Goal: Check status: Check status

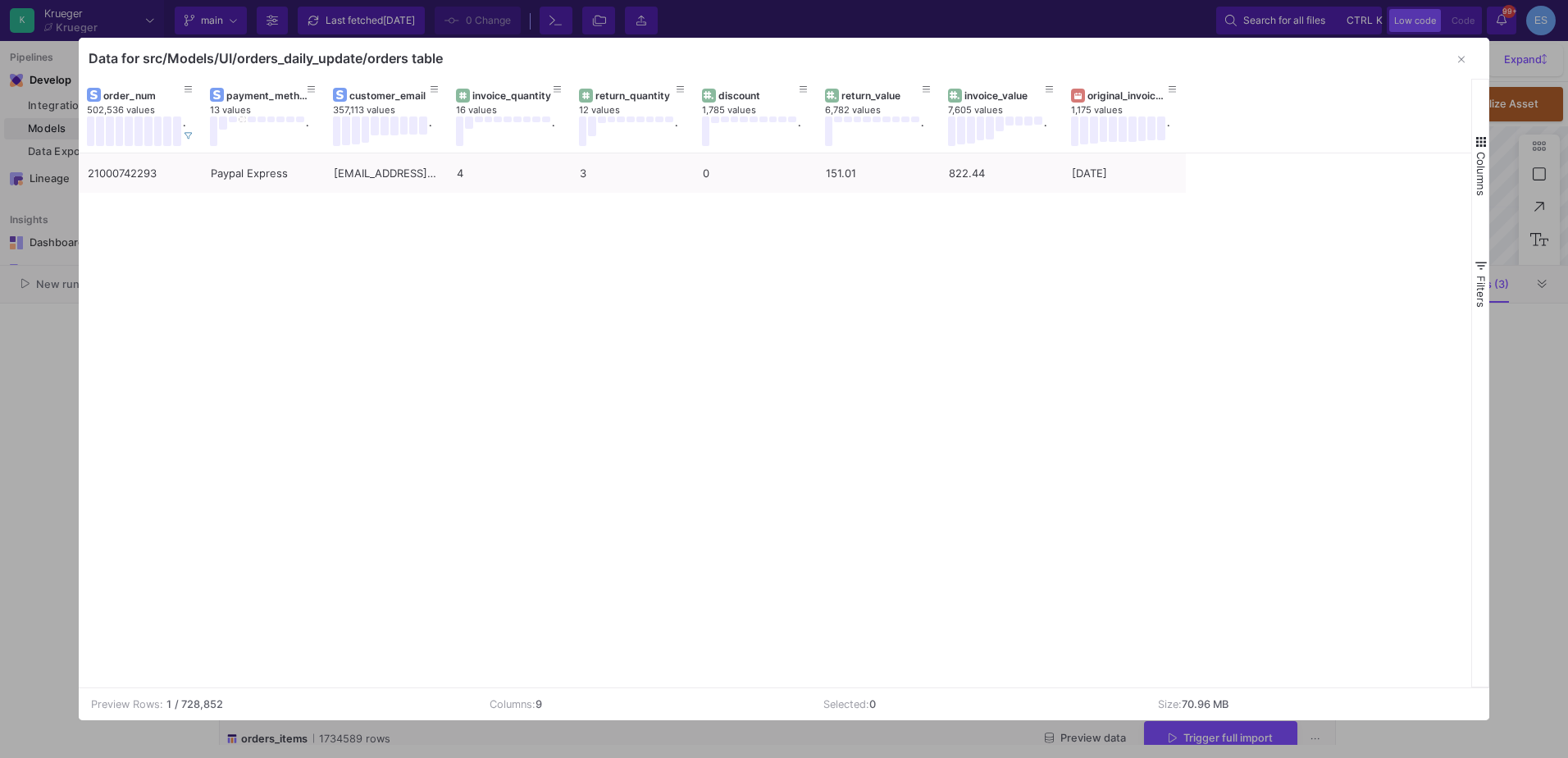
scroll to position [134, 0]
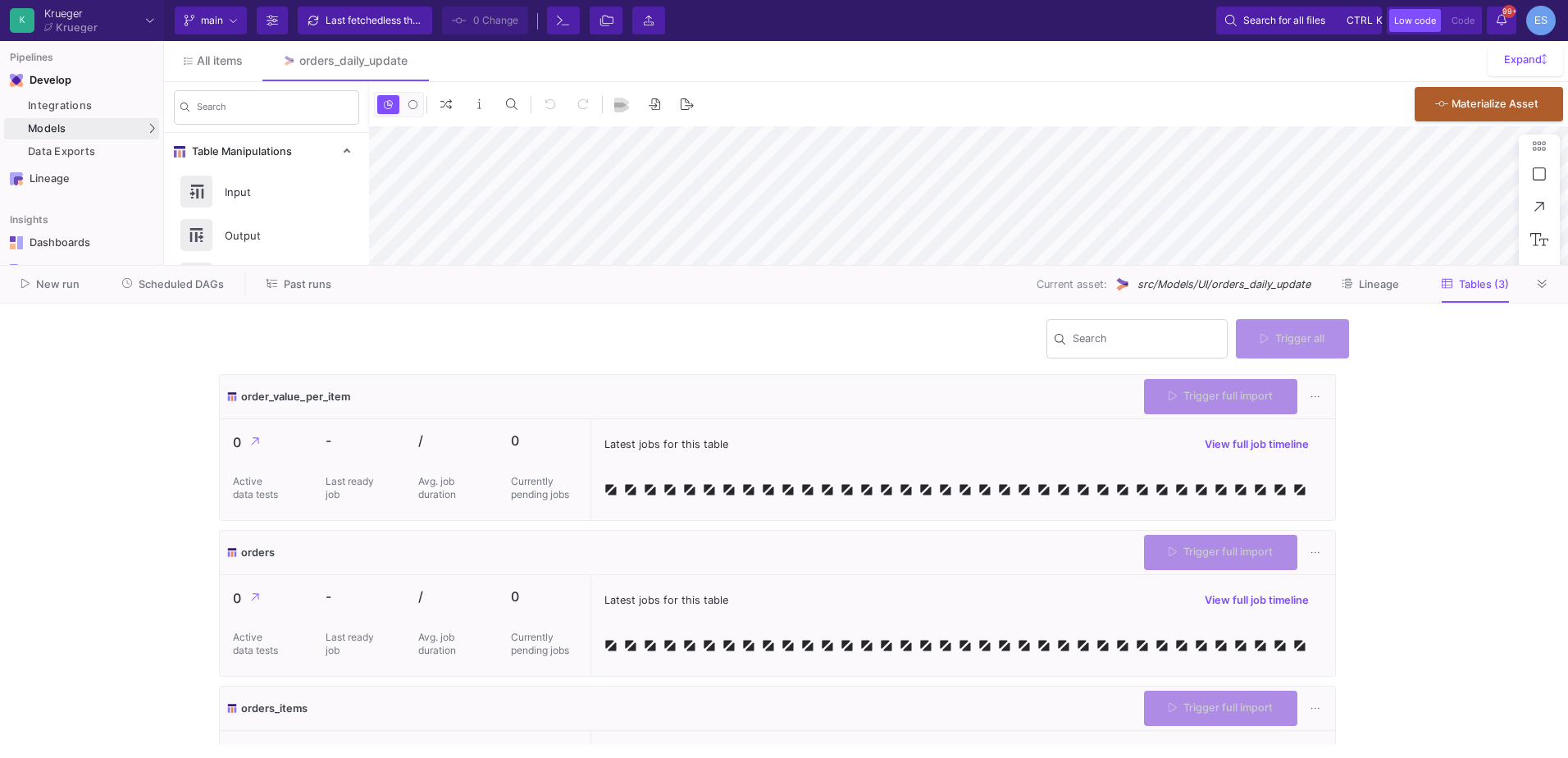
type input "0"
click at [166, 281] on span "Scheduled DAGs" at bounding box center [182, 284] width 85 height 12
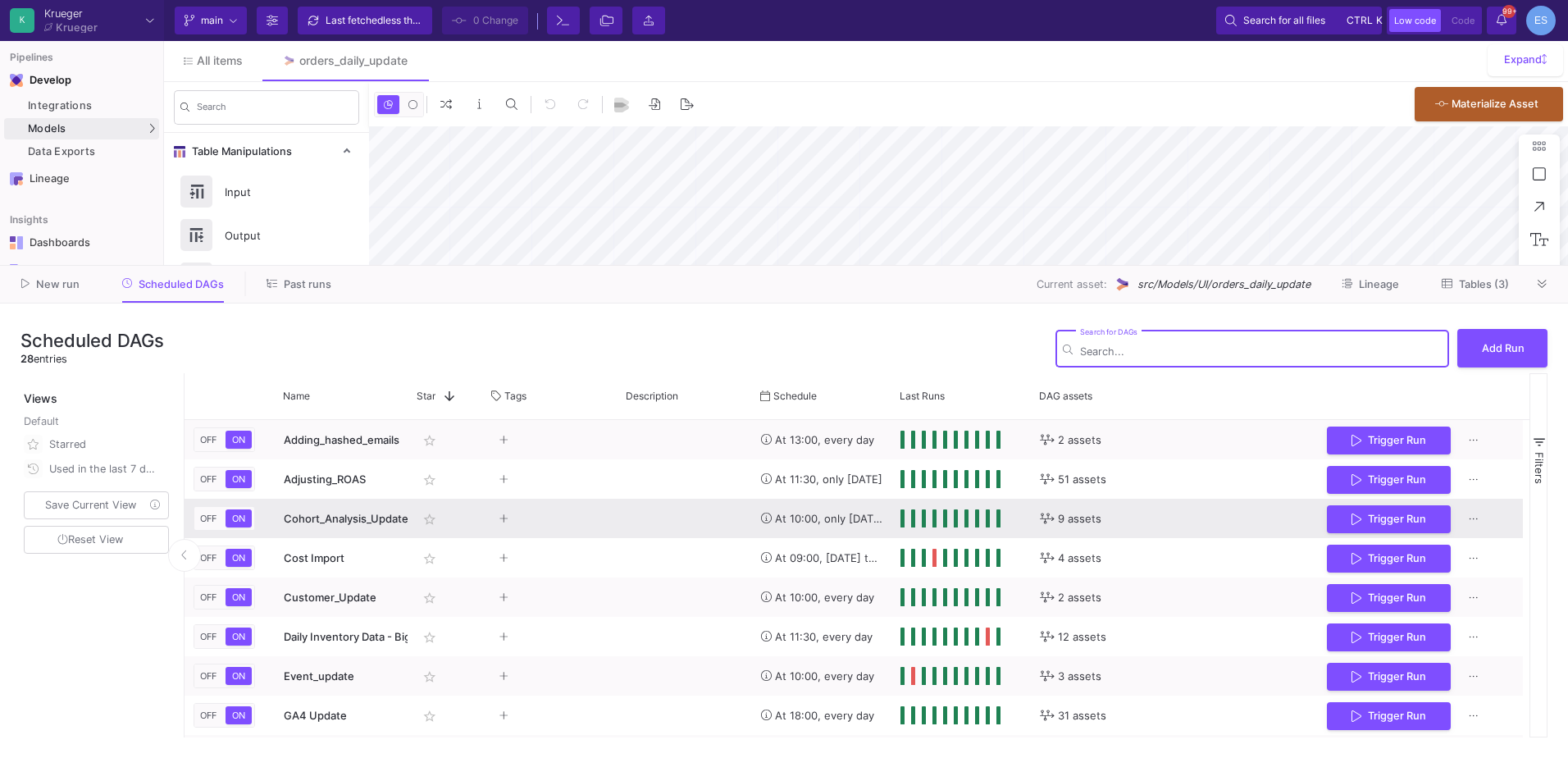
type input "-46"
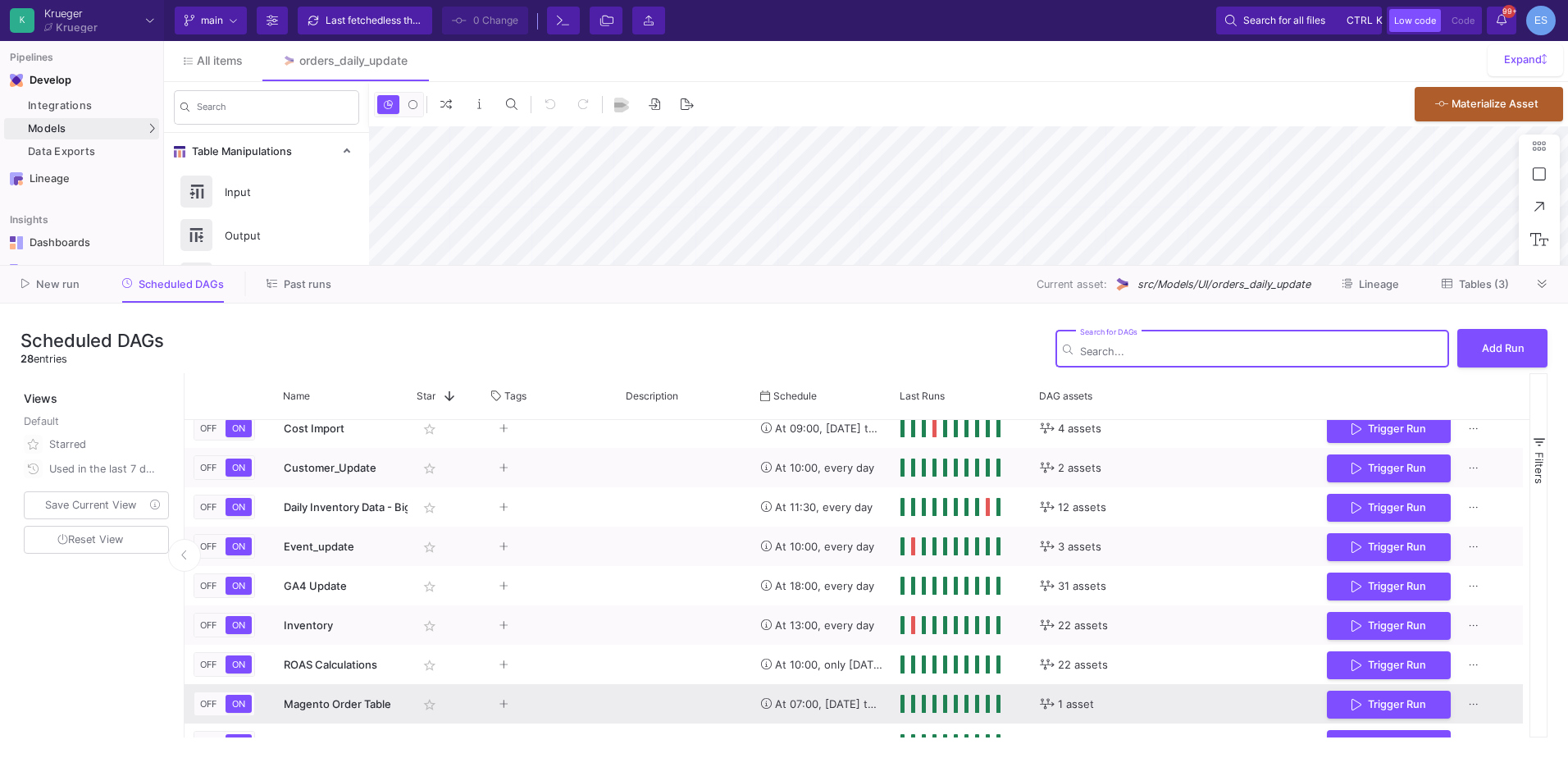
scroll to position [129, 0]
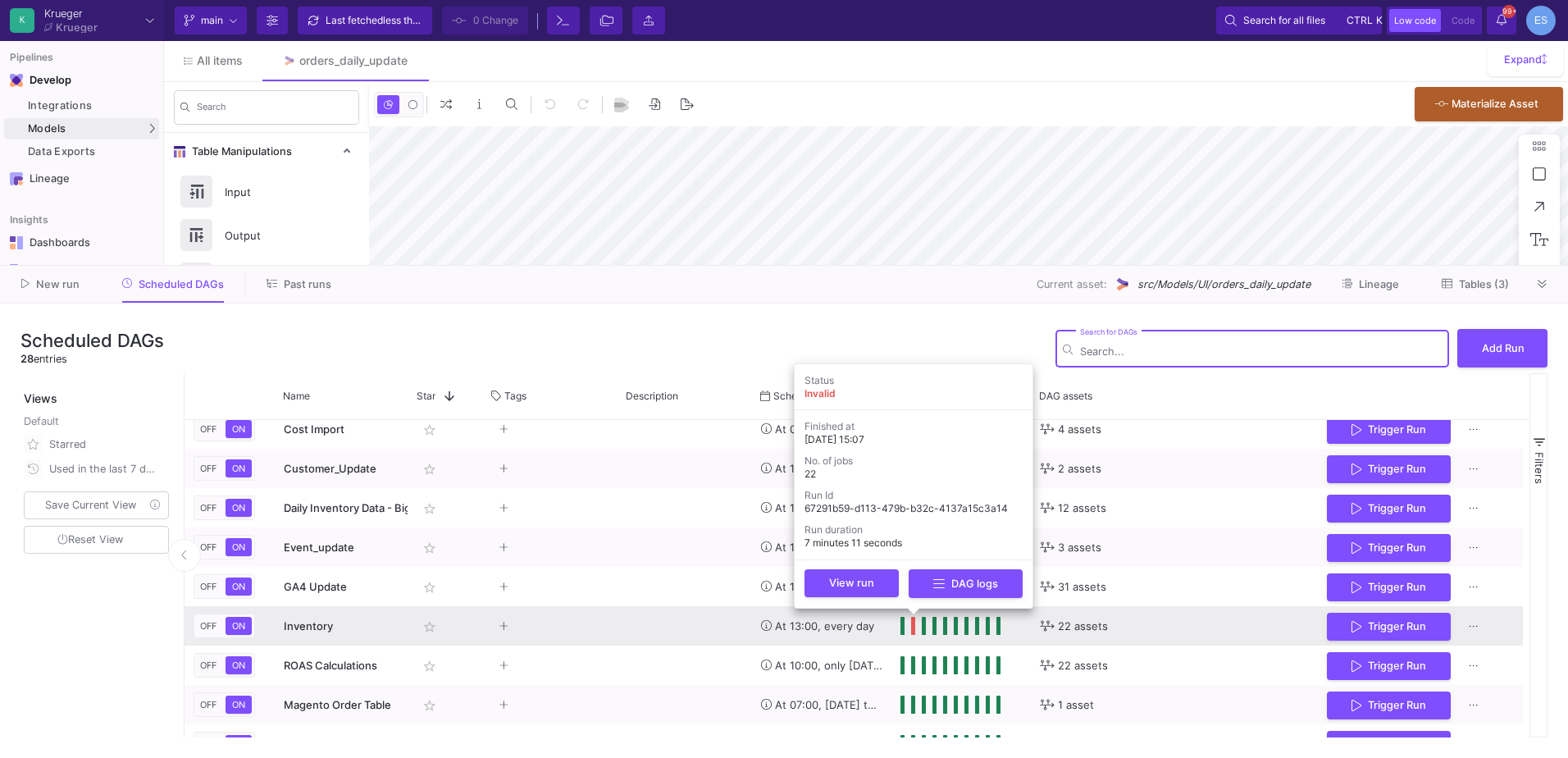
click at [913, 633] on span "Press SPACE to select this row." at bounding box center [914, 625] width 6 height 18
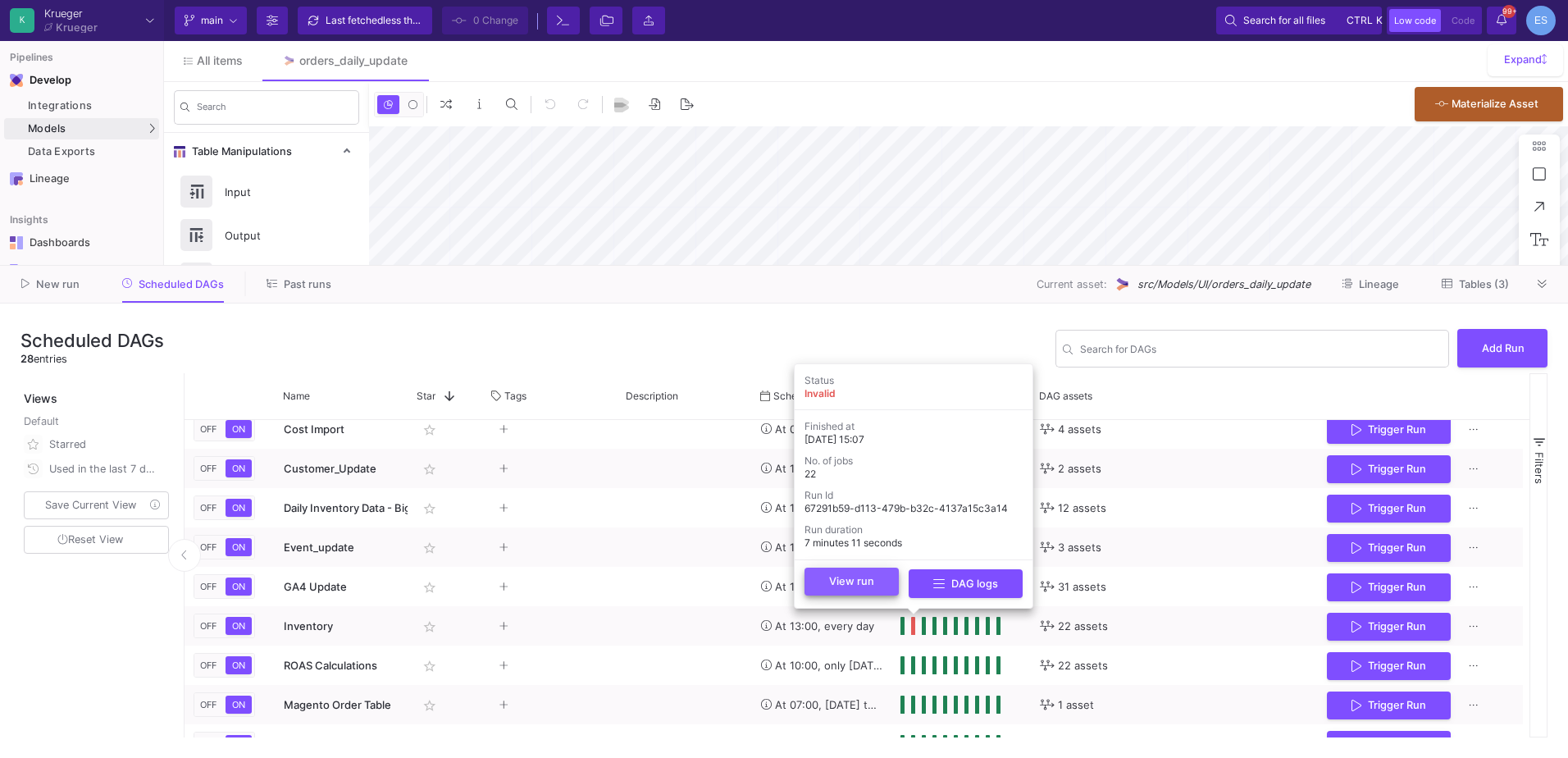
click at [876, 590] on button "View run" at bounding box center [851, 581] width 94 height 28
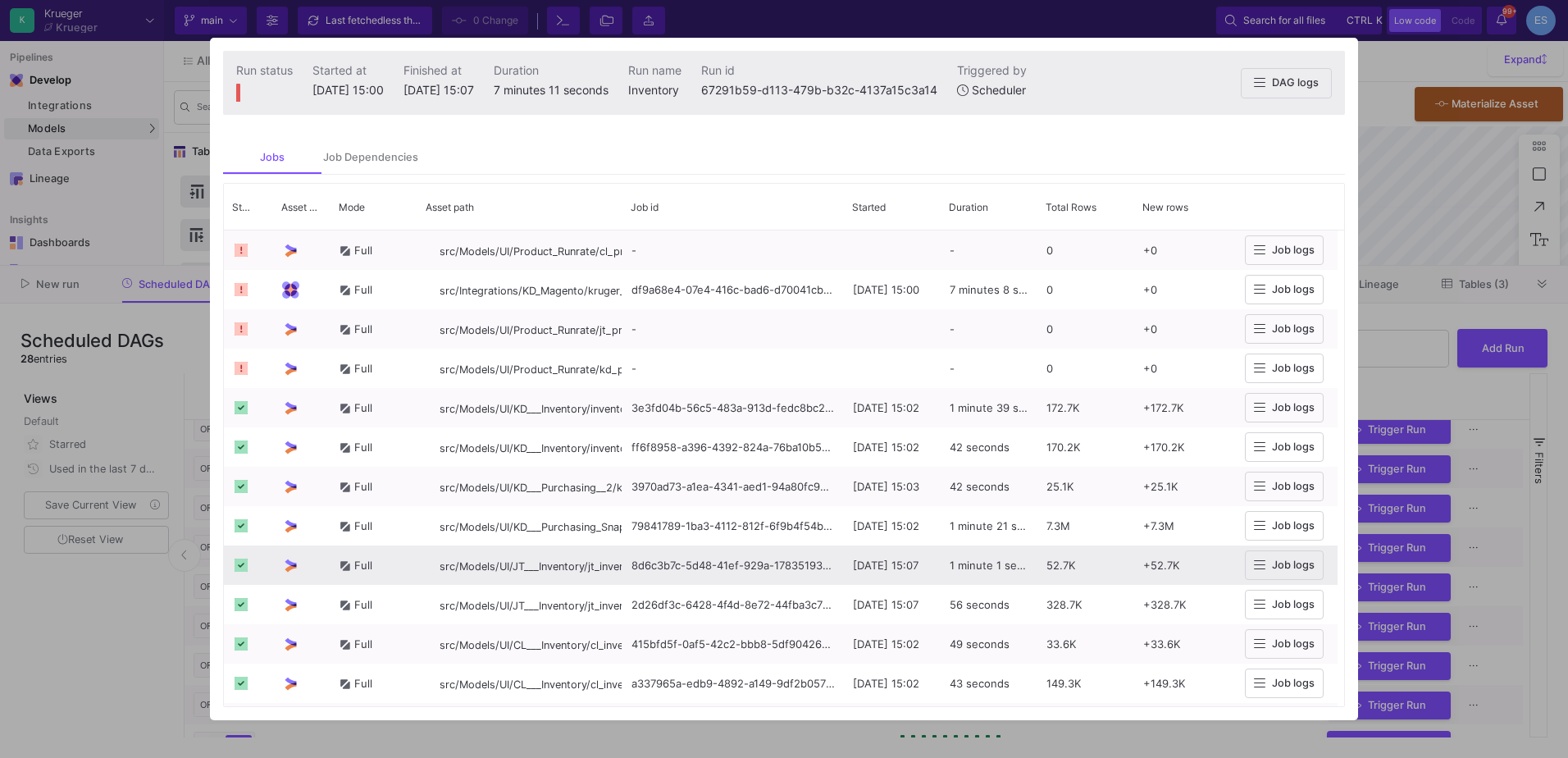
scroll to position [390, 0]
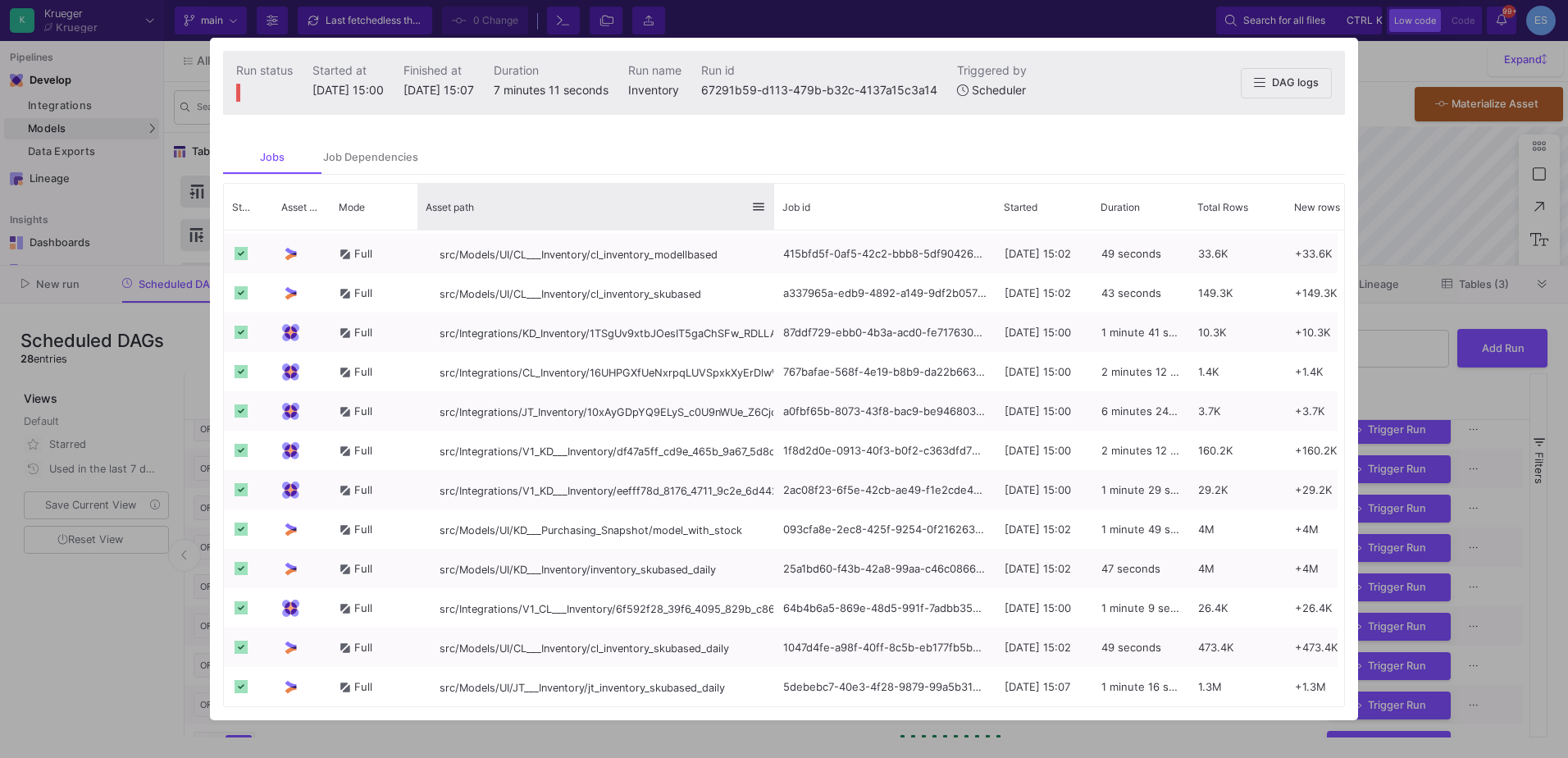
drag, startPoint x: 620, startPoint y: 203, endPoint x: 772, endPoint y: 210, distance: 152.2
click at [772, 210] on div at bounding box center [774, 206] width 7 height 46
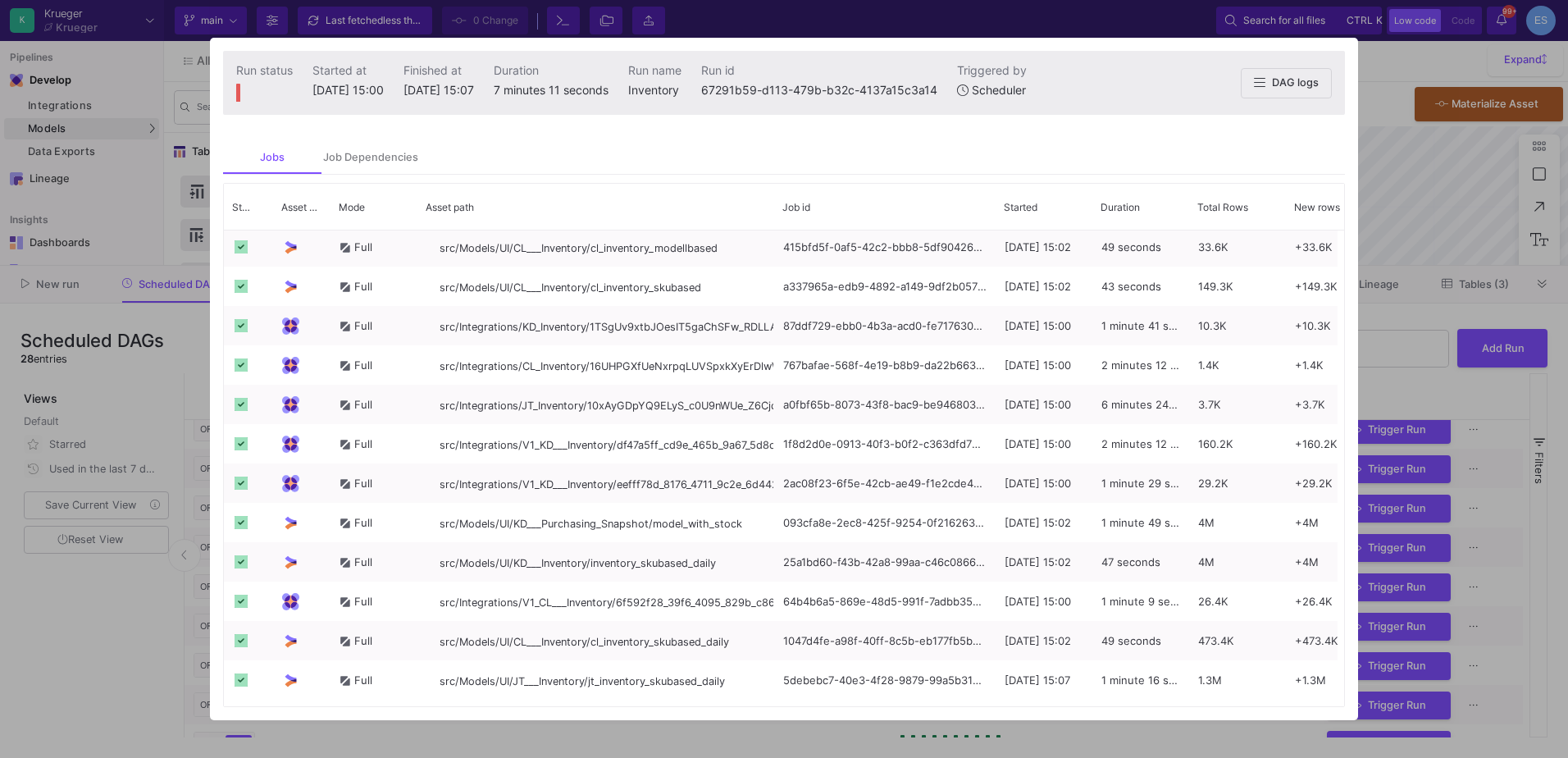
click at [95, 635] on div at bounding box center [784, 379] width 1568 height 758
